Goal: Find contact information: Find contact information

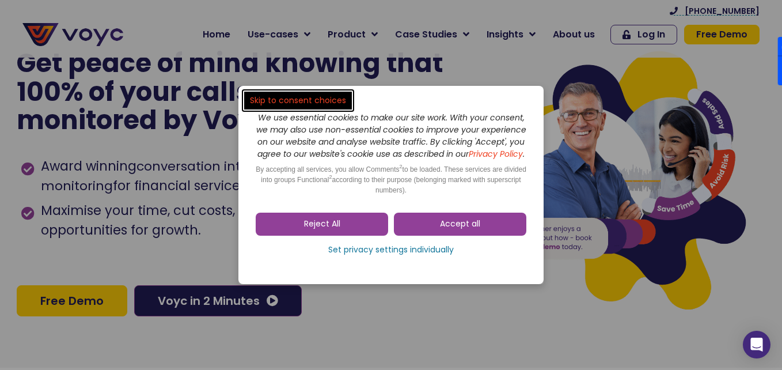
drag, startPoint x: 0, startPoint y: 0, endPoint x: 487, endPoint y: 225, distance: 536.8
click at [444, 236] on link "Accept all" at bounding box center [460, 224] width 132 height 23
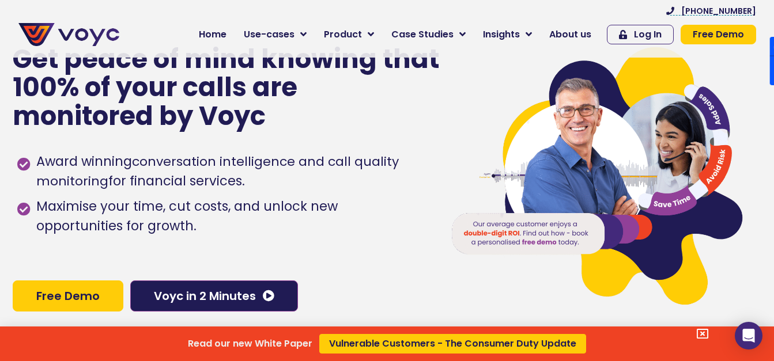
click at [581, 33] on div "Read our new White Paper Vulnerable Customers - The Consumer Duty Update" at bounding box center [387, 180] width 774 height 361
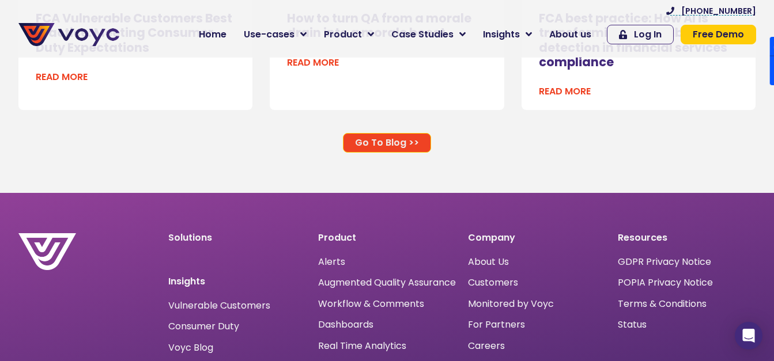
scroll to position [7537, 0]
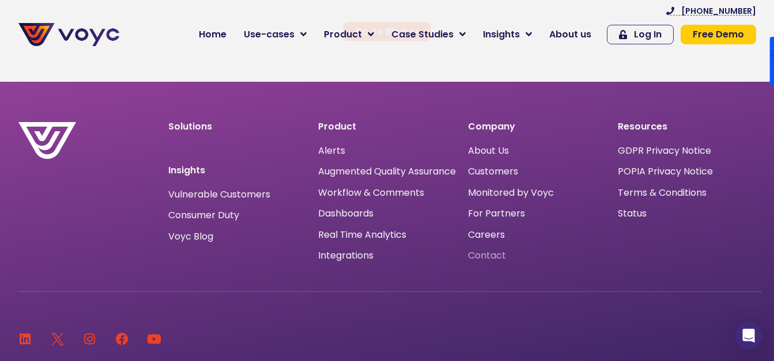
click at [493, 256] on span "Contact" at bounding box center [487, 256] width 38 height 0
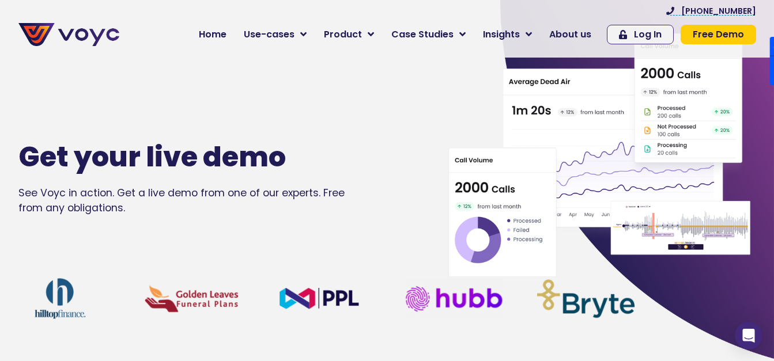
click at [86, 31] on img at bounding box center [68, 34] width 101 height 23
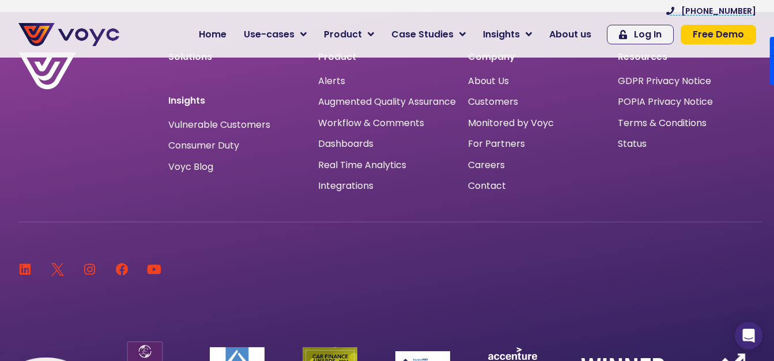
scroll to position [7718, 0]
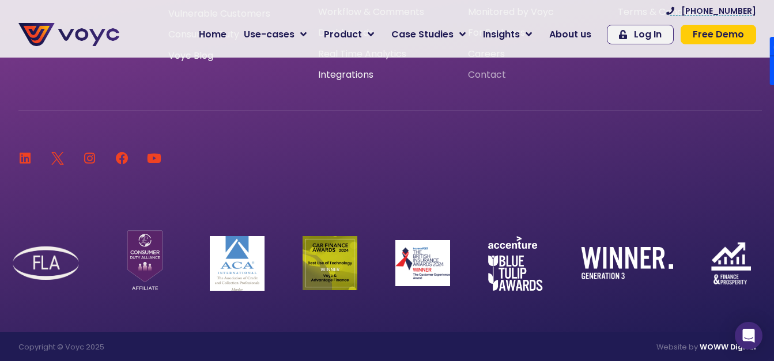
click at [499, 75] on span "Contact" at bounding box center [487, 75] width 38 height 0
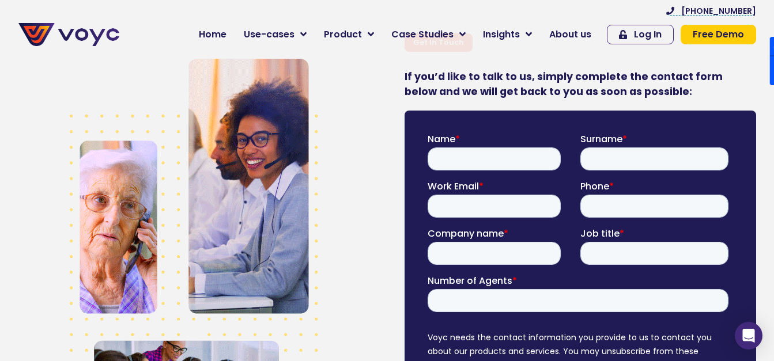
scroll to position [344, 0]
